Goal: Task Accomplishment & Management: Manage account settings

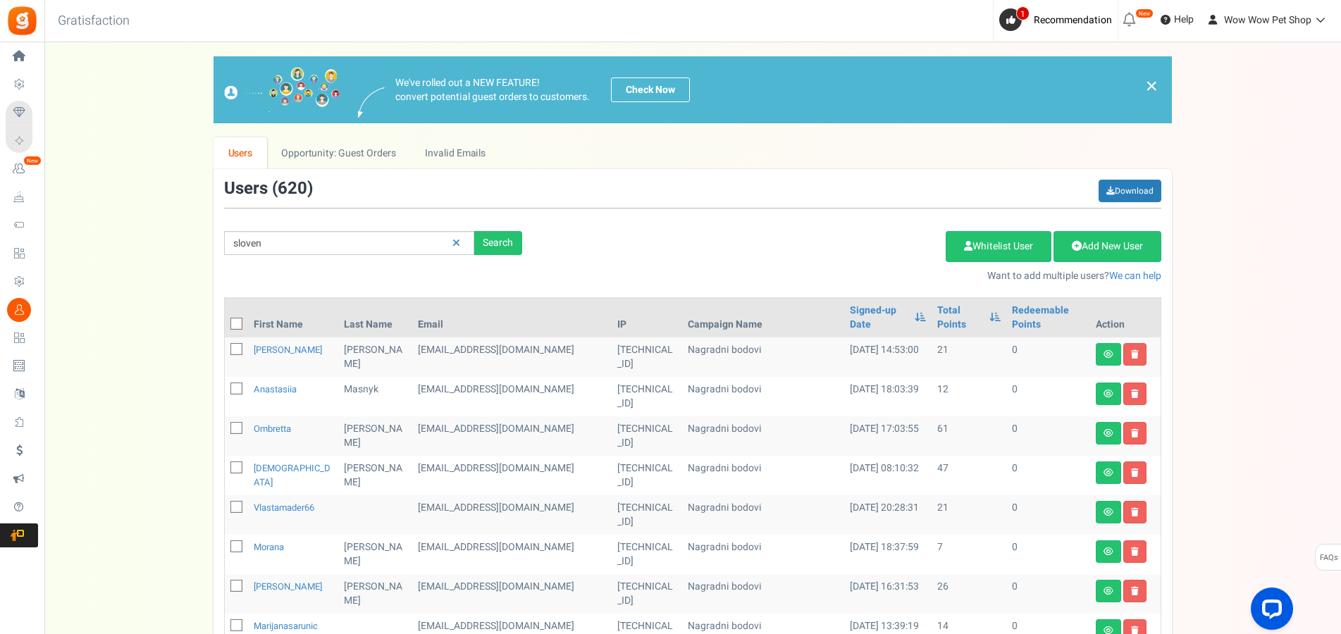
type input "sloven"
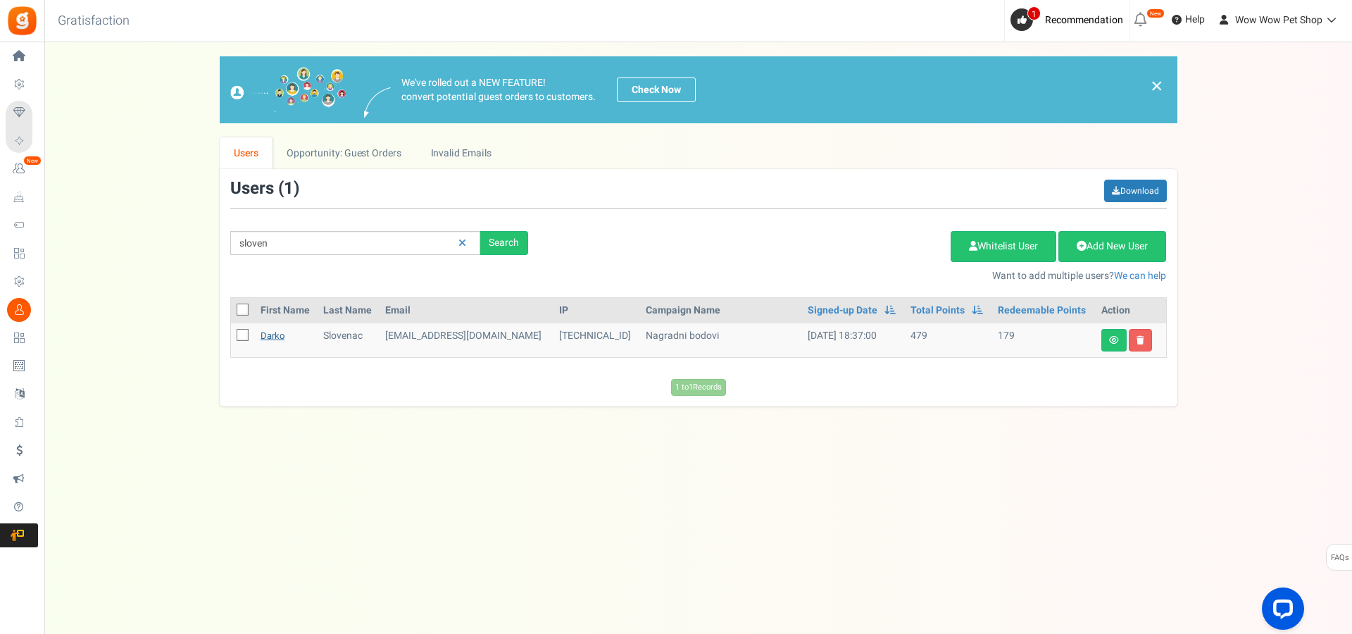
click at [277, 338] on link "Darko" at bounding box center [273, 335] width 24 height 13
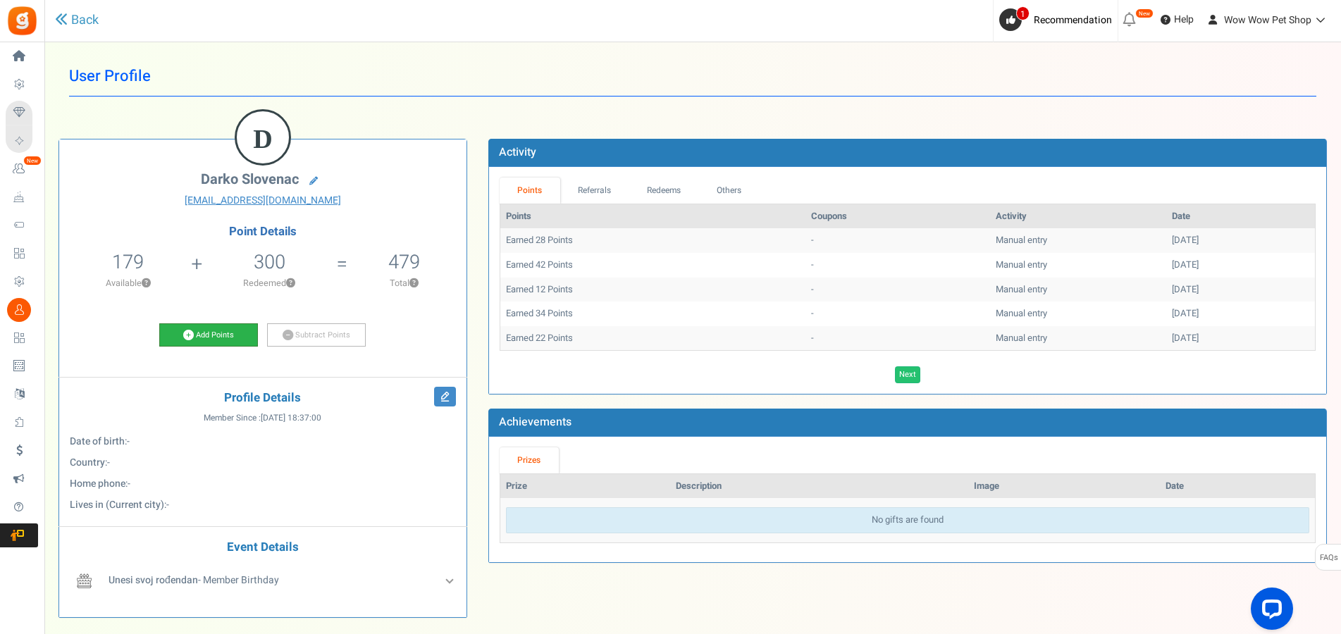
click at [215, 335] on link "Add Points" at bounding box center [208, 335] width 99 height 24
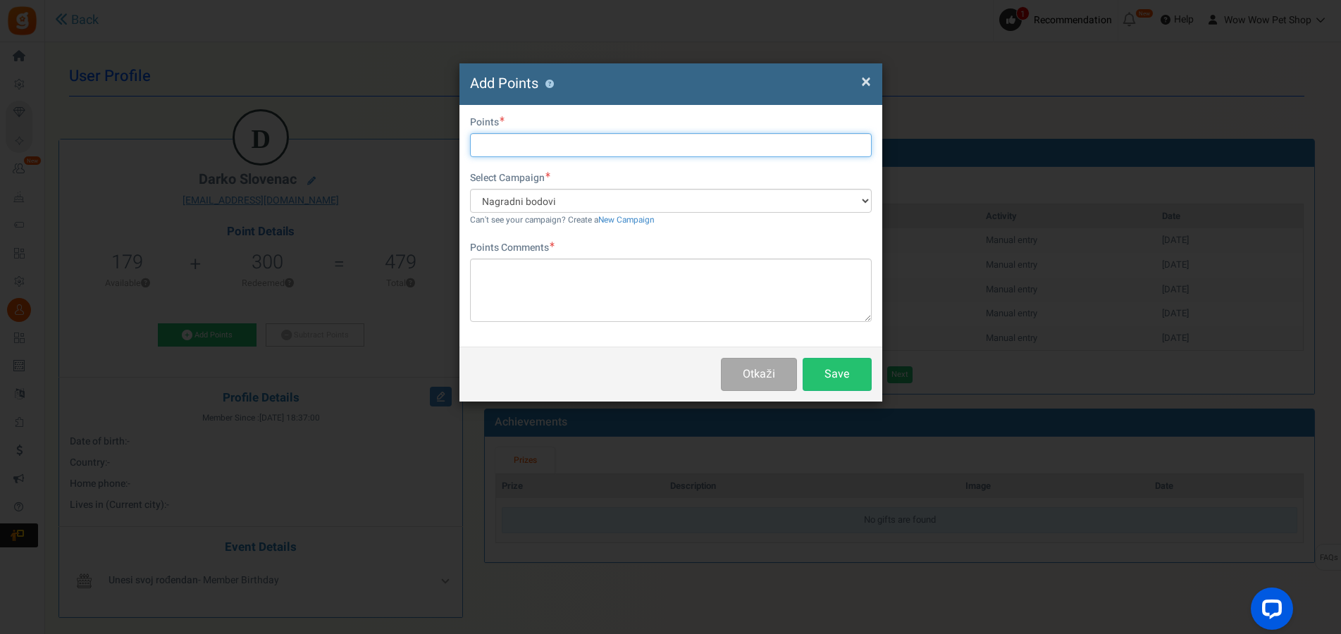
click at [582, 142] on input "text" at bounding box center [671, 145] width 402 height 24
type input "37"
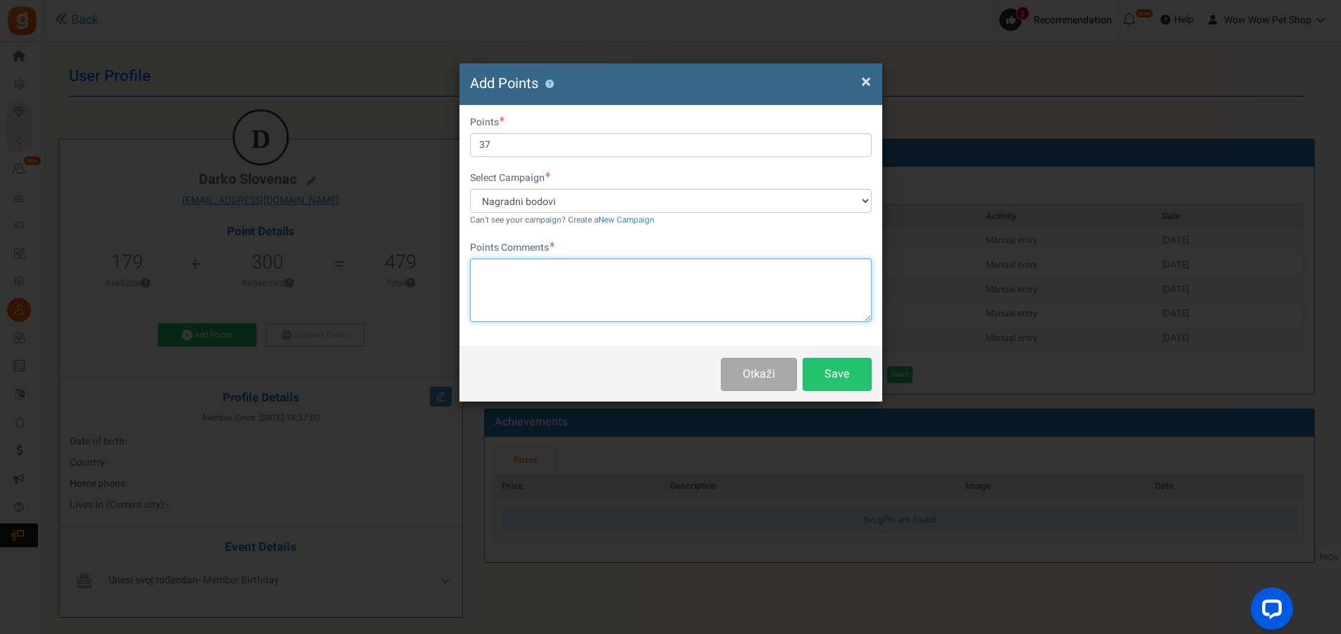
click at [600, 284] on textarea at bounding box center [671, 290] width 402 height 63
type textarea "Račun br. 1643"
click at [840, 380] on button "Save" at bounding box center [836, 374] width 69 height 33
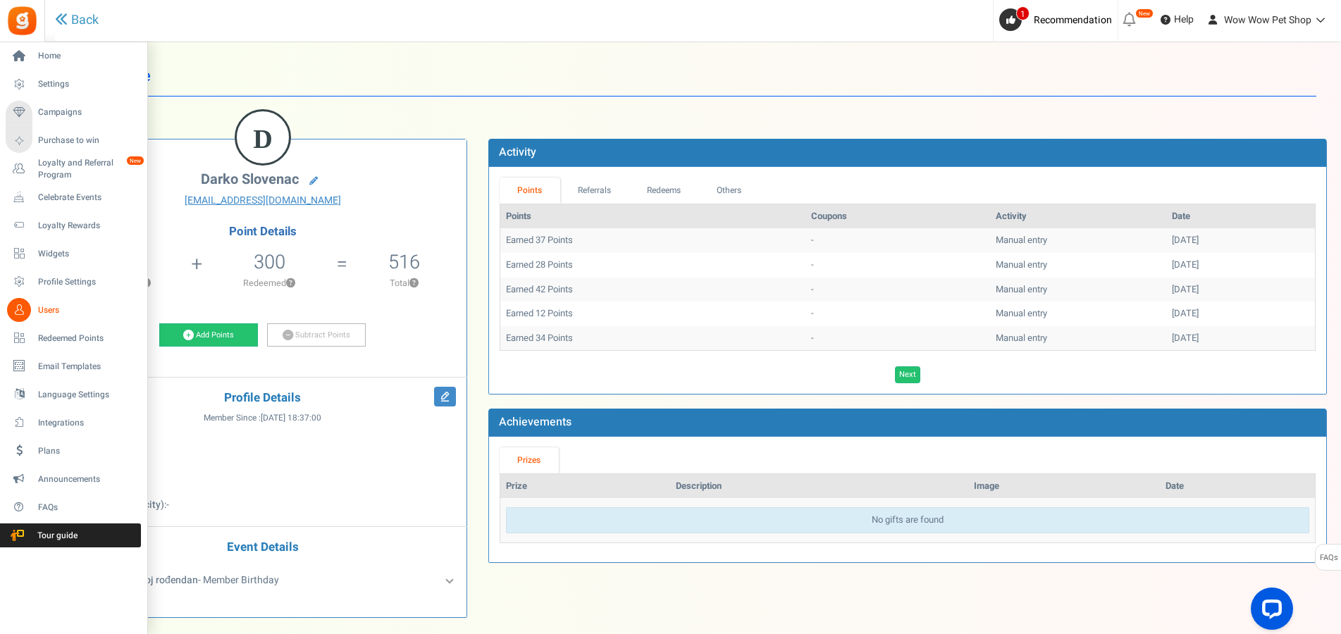
click at [30, 308] on icon at bounding box center [19, 310] width 24 height 24
